Goal: Communication & Community: Answer question/provide support

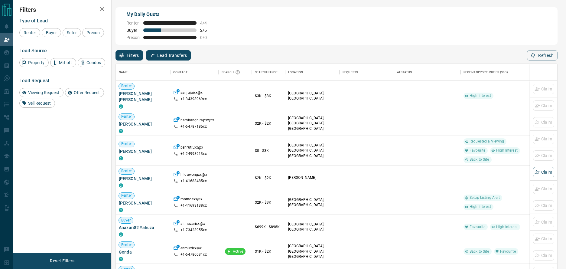
scroll to position [201, 437]
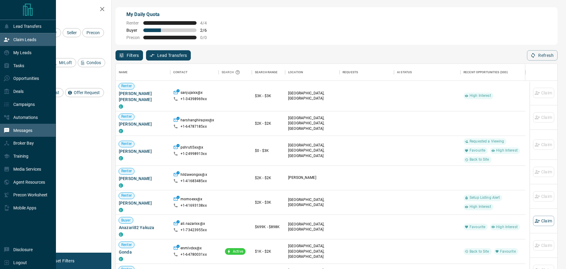
click at [26, 130] on p "Messages" at bounding box center [22, 130] width 19 height 5
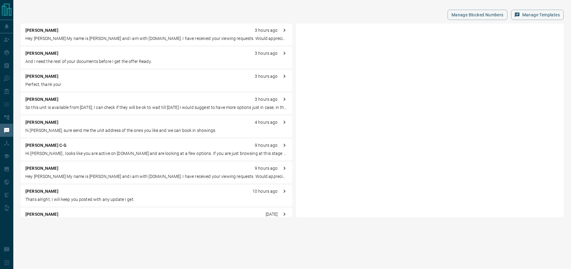
click at [67, 56] on div "[PERSON_NAME] 3 hours ago" at bounding box center [156, 53] width 262 height 6
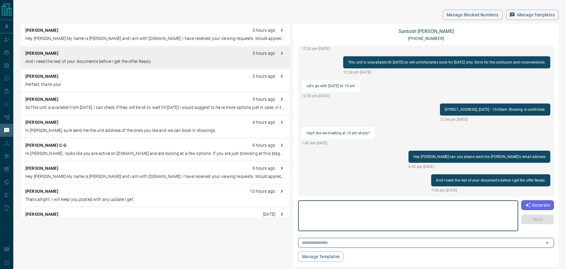
scroll to position [1, 0]
click at [58, 190] on p "[PERSON_NAME]" at bounding box center [41, 190] width 33 height 6
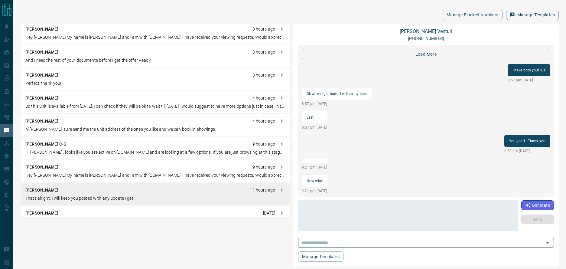
scroll to position [589, 0]
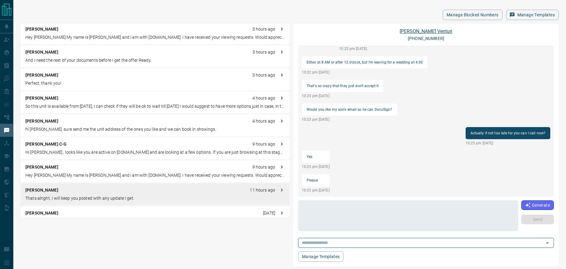
click at [430, 31] on link "[PERSON_NAME]" at bounding box center [426, 31] width 53 height 6
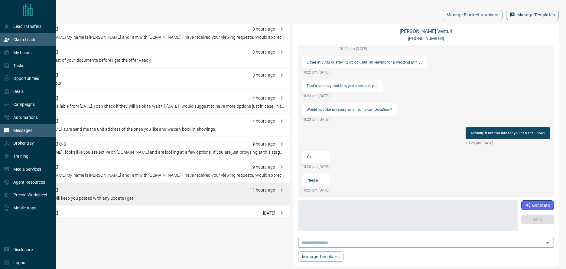
click at [38, 38] on div "Claim Leads" at bounding box center [28, 39] width 56 height 13
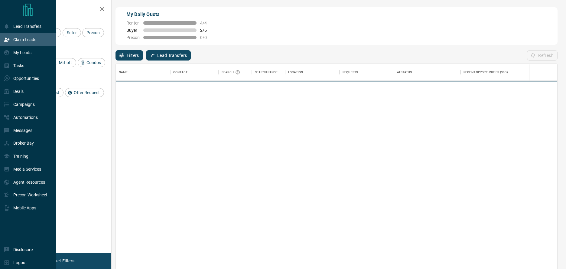
scroll to position [201, 437]
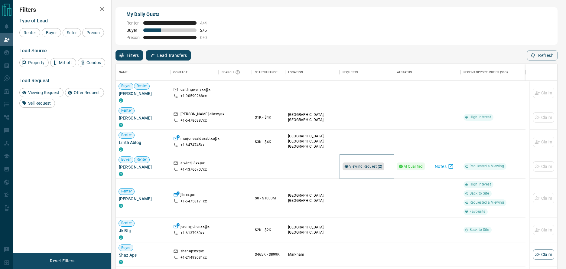
click at [376, 164] on span "Viewing Request ( 2 )" at bounding box center [365, 166] width 33 height 4
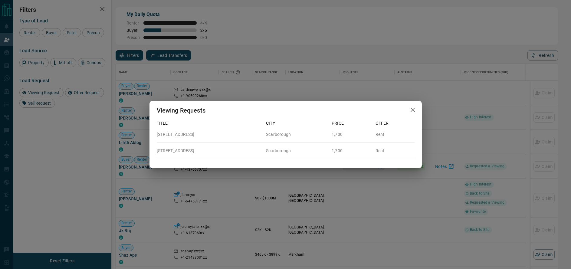
click at [415, 109] on icon "button" at bounding box center [412, 109] width 7 height 7
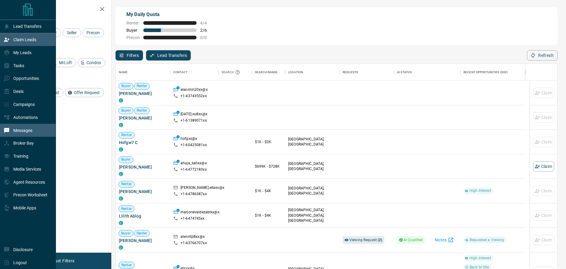
click at [29, 129] on p "Messages" at bounding box center [22, 130] width 19 height 5
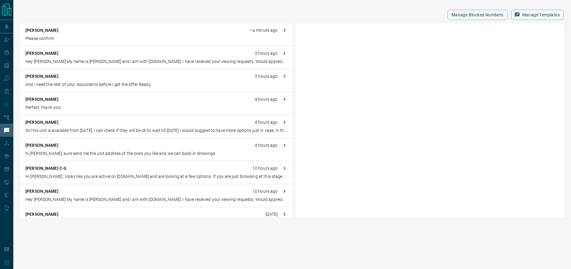
click at [123, 38] on p "Please confirm" at bounding box center [156, 38] width 262 height 6
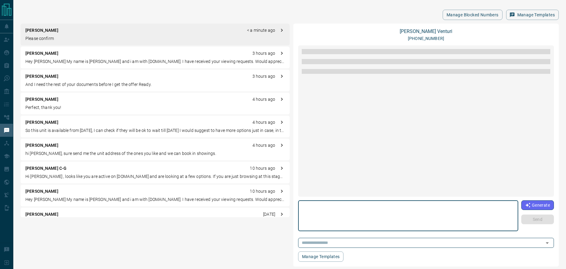
scroll to position [589, 0]
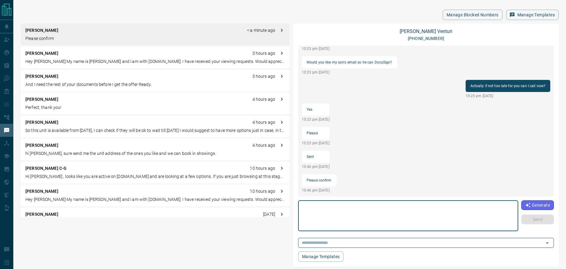
click at [372, 210] on textarea at bounding box center [409, 216] width 212 height 26
type textarea "**********"
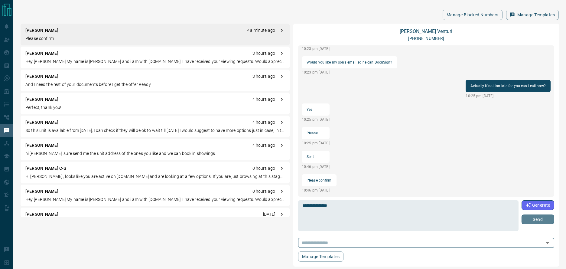
click at [549, 218] on button "Send" at bounding box center [538, 220] width 33 height 10
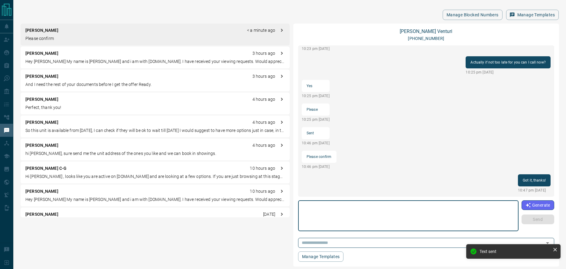
click at [361, 209] on textarea at bounding box center [409, 216] width 212 height 26
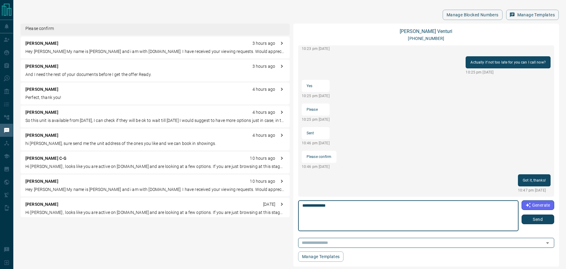
scroll to position [0, 0]
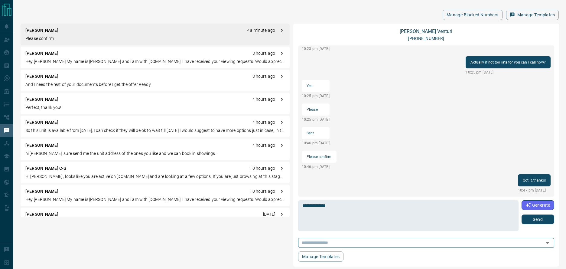
click at [128, 42] on div "[PERSON_NAME] < a minute ago Please confirm" at bounding box center [155, 35] width 269 height 22
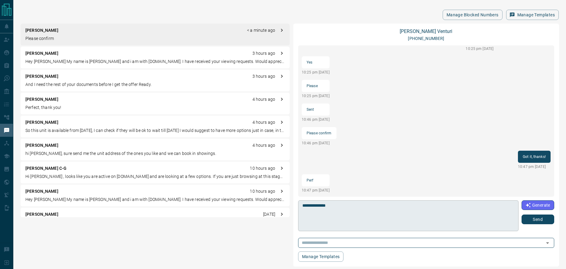
click at [371, 217] on textarea "**********" at bounding box center [409, 216] width 212 height 26
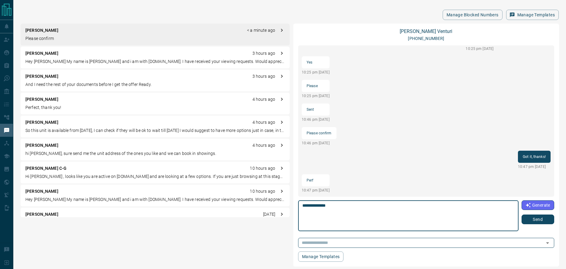
click at [363, 208] on textarea "**********" at bounding box center [409, 216] width 212 height 26
drag, startPoint x: 412, startPoint y: 211, endPoint x: 447, endPoint y: 216, distance: 34.9
click at [447, 216] on textarea "**********" at bounding box center [409, 216] width 212 height 26
type textarea "**********"
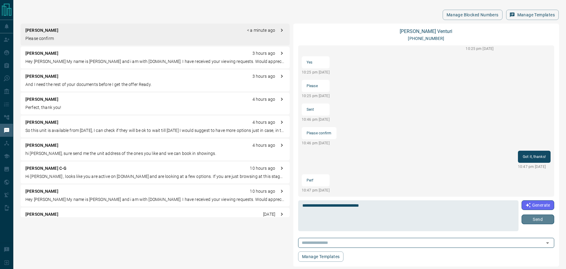
click at [540, 217] on button "Send" at bounding box center [538, 220] width 33 height 10
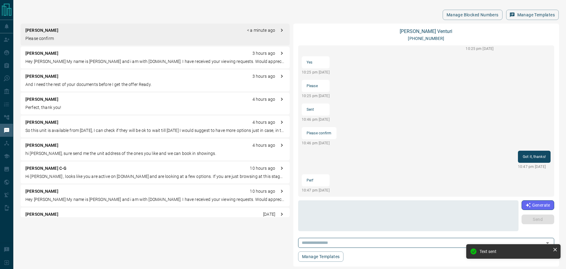
scroll to position [596, 0]
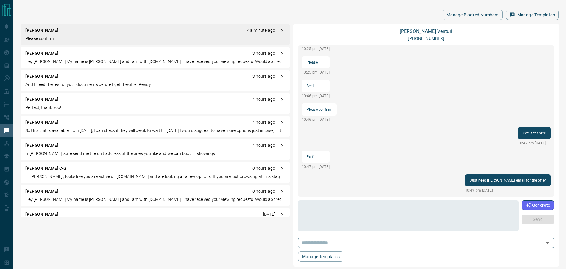
click at [50, 38] on p "Please confirm" at bounding box center [155, 38] width 260 height 6
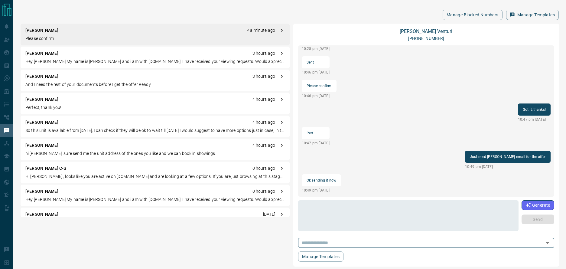
click at [56, 57] on div "[PERSON_NAME] 3 hours ago Hey [PERSON_NAME] My name is [PERSON_NAME] and i am w…" at bounding box center [155, 58] width 269 height 22
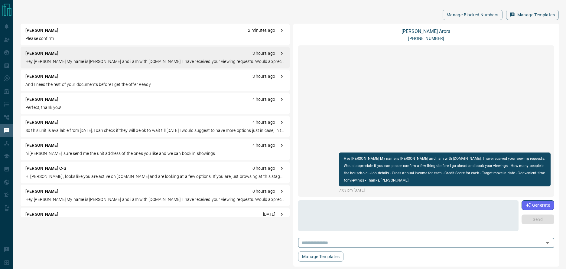
click at [58, 37] on p "Please confirm" at bounding box center [155, 38] width 260 height 6
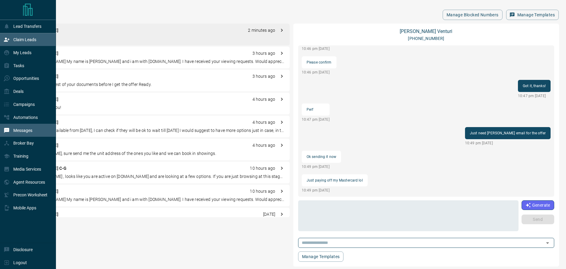
click at [18, 41] on p "Claim Leads" at bounding box center [24, 39] width 23 height 5
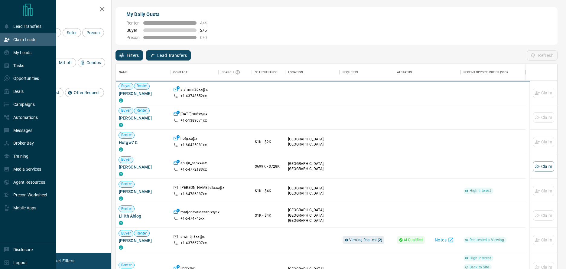
scroll to position [201, 437]
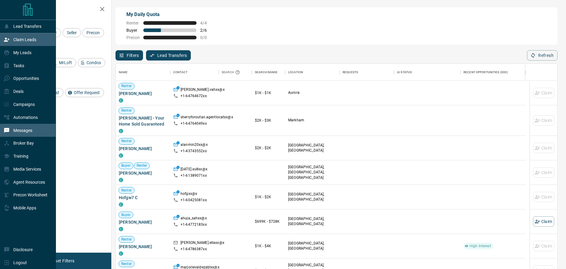
click at [29, 133] on p "Messages" at bounding box center [22, 130] width 19 height 5
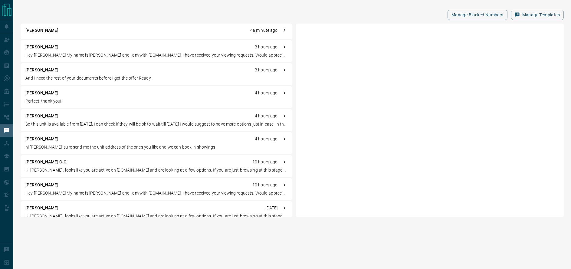
click at [84, 36] on div "[PERSON_NAME] < a minute ago" at bounding box center [157, 31] width 272 height 15
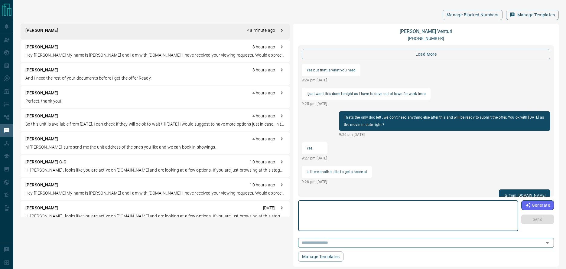
scroll to position [589, 0]
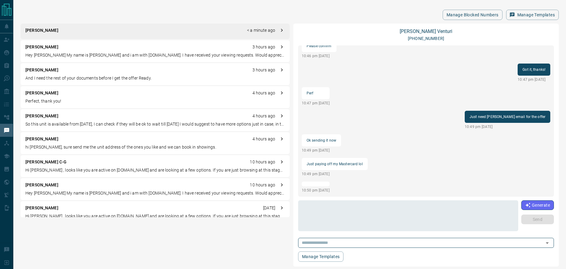
click at [328, 185] on div at bounding box center [316, 184] width 28 height 5
click at [325, 183] on div at bounding box center [316, 184] width 28 height 5
click at [366, 179] on div "load more I just want this done tonight as I have to drive out of town for work…" at bounding box center [426, 120] width 256 height 151
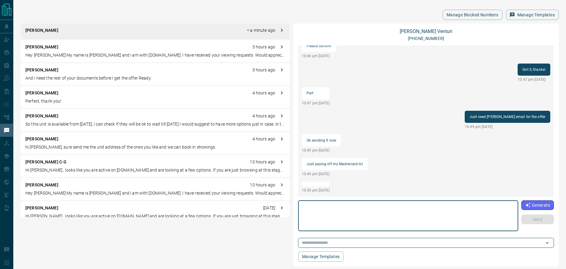
click at [357, 208] on textarea at bounding box center [409, 216] width 212 height 26
type textarea "*"
click at [374, 205] on textarea "**********" at bounding box center [409, 216] width 212 height 26
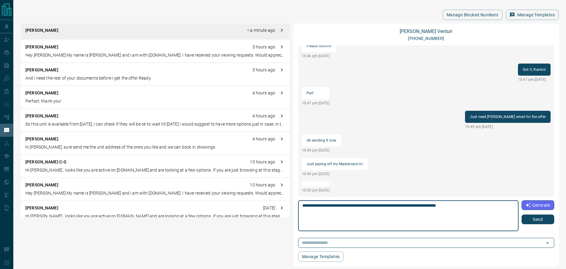
type textarea "**********"
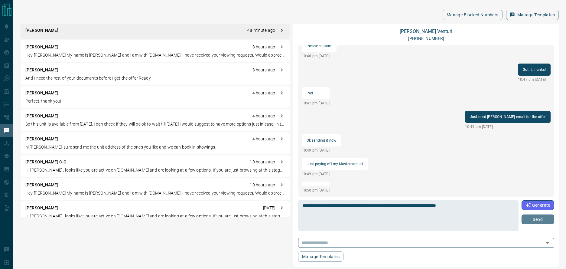
click at [542, 219] on button "Send" at bounding box center [538, 220] width 33 height 10
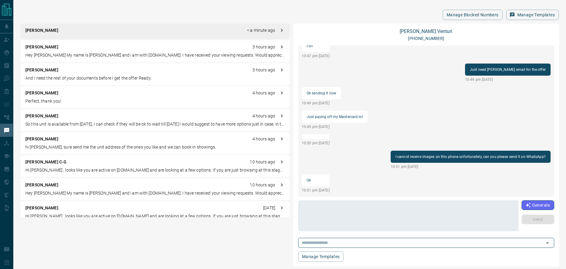
scroll to position [582, 0]
